Goal: Find specific page/section: Find specific page/section

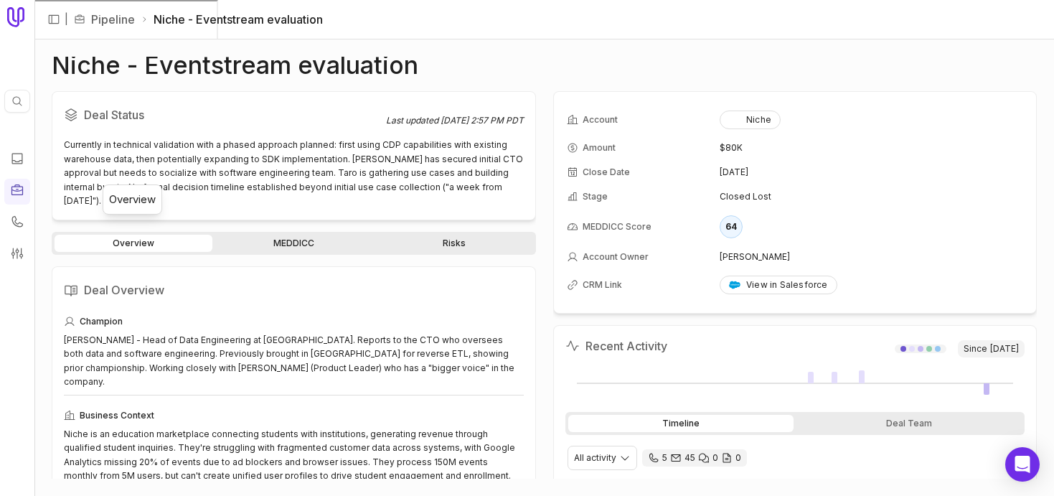
scroll to position [784, 0]
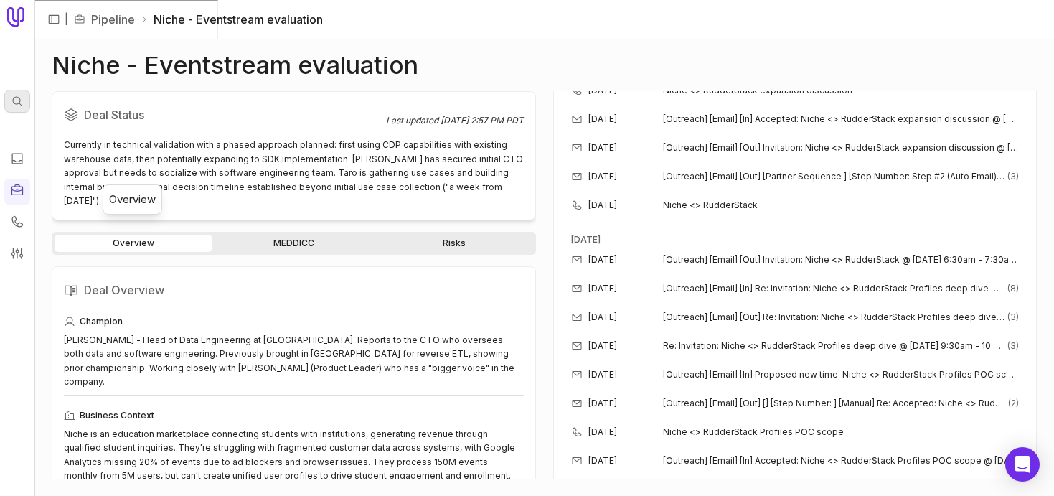
click at [19, 96] on icon at bounding box center [16, 100] width 11 height 11
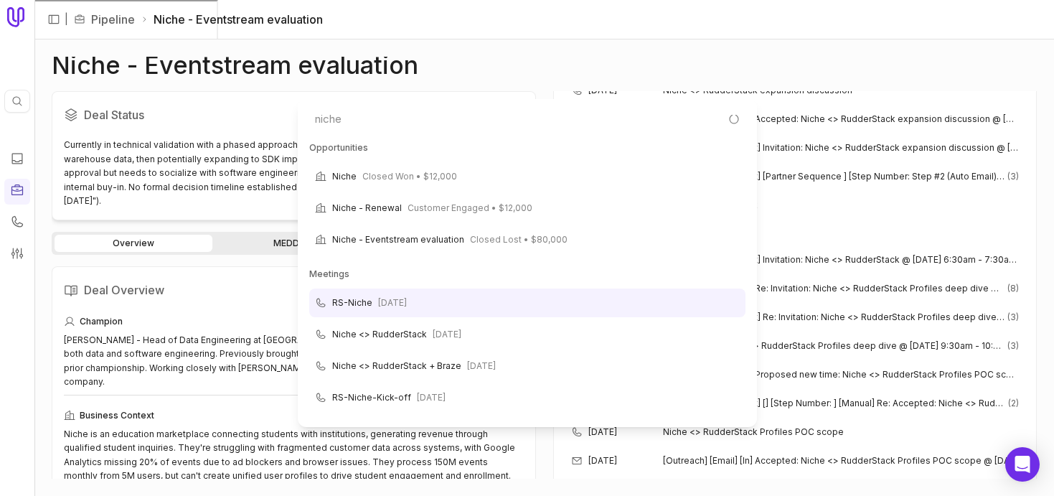
click at [389, 125] on input "niche" at bounding box center [528, 119] width 448 height 29
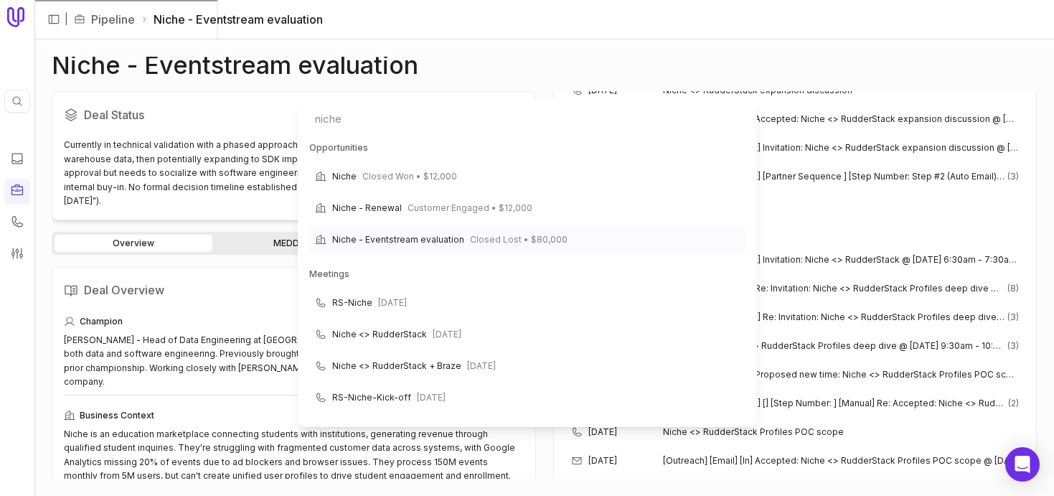
click at [403, 242] on span "Niche - Eventstream evaluation" at bounding box center [398, 239] width 132 height 17
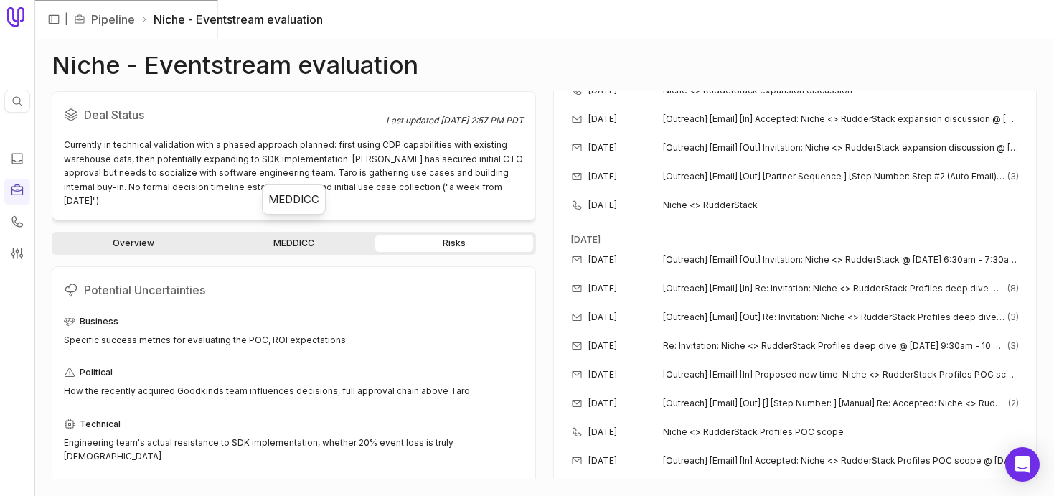
click at [329, 235] on link "MEDDICC" at bounding box center [294, 243] width 158 height 17
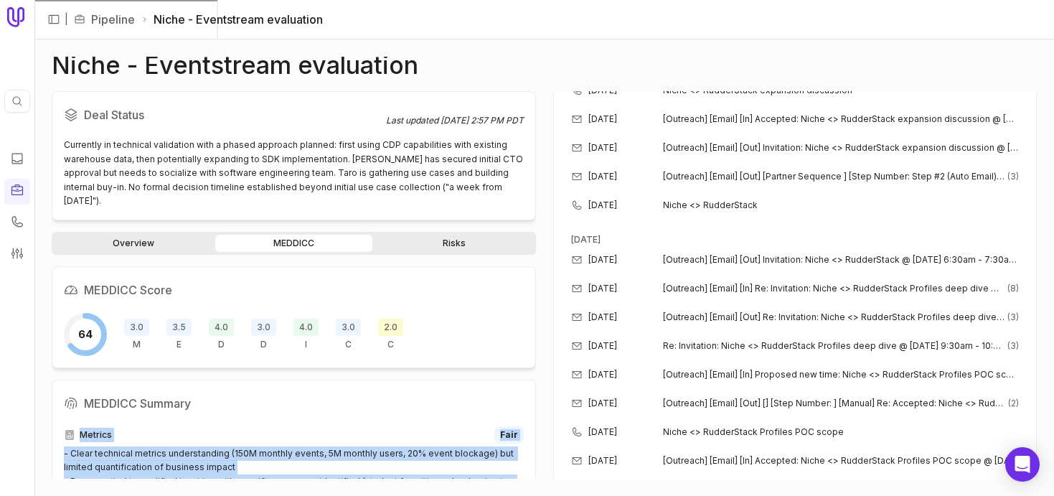
drag, startPoint x: 470, startPoint y: 470, endPoint x: 51, endPoint y: 423, distance: 421.8
click at [51, 423] on div "Niche - Eventstream evaluation Deal Status Last updated [DATE] 2:57 PM PDT Curr…" at bounding box center [544, 267] width 1020 height 456
copy div "Metrics Fair - Clear technical metrics understanding (150M monthly events, 5M m…"
click at [155, 235] on link "Overview" at bounding box center [134, 243] width 158 height 17
